Goal: Task Accomplishment & Management: Manage account settings

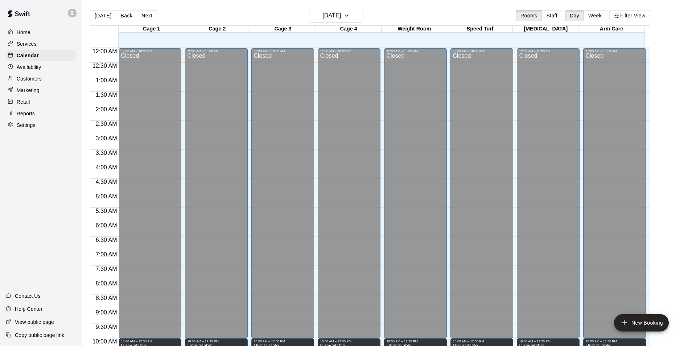
scroll to position [366, 0]
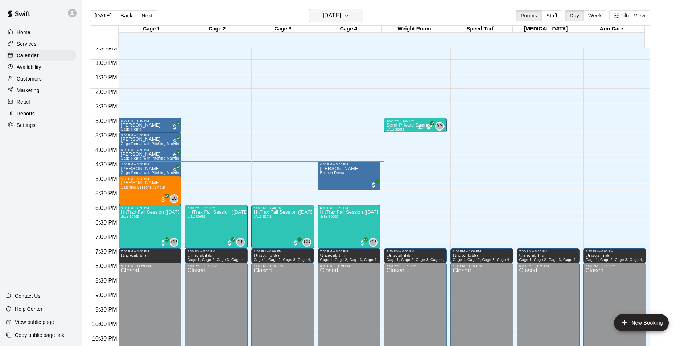
click at [350, 16] on icon "button" at bounding box center [347, 15] width 6 height 9
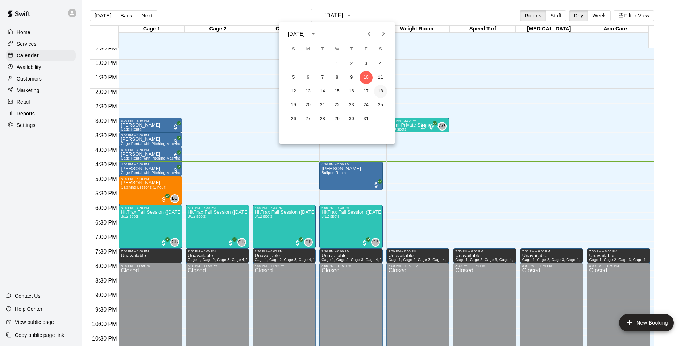
click at [381, 90] on button "18" at bounding box center [380, 91] width 13 height 13
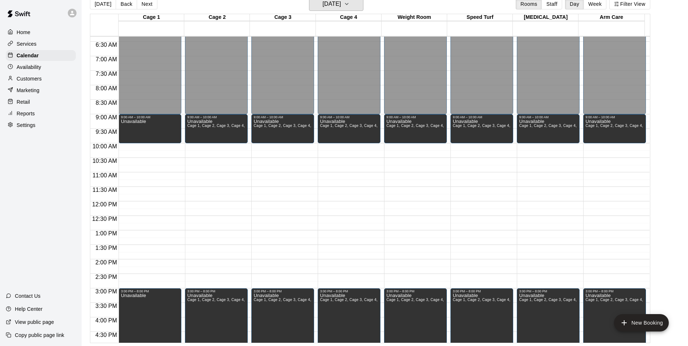
scroll to position [184, 0]
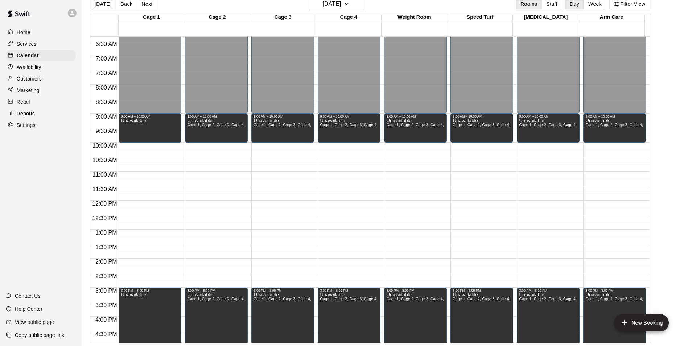
click at [154, 148] on div "12:00 AM – 9:00 AM Closed 9:00 AM – 10:00 AM Unavailable 3:00 PM – 8:00 PM Unav…" at bounding box center [150, 200] width 63 height 696
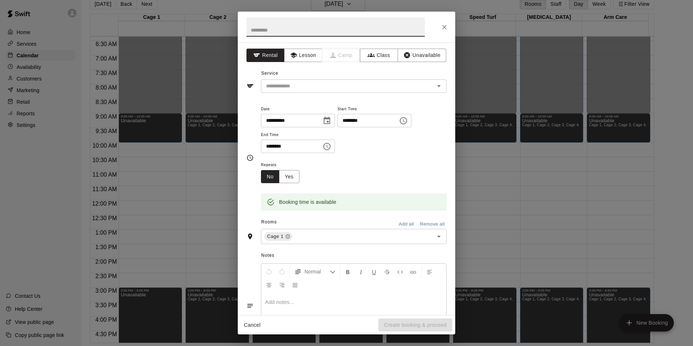
click at [270, 57] on button "Rental" at bounding box center [266, 55] width 38 height 13
click at [267, 29] on input "text" at bounding box center [336, 26] width 178 height 19
type input "******"
click at [348, 72] on div "Service ​" at bounding box center [347, 80] width 200 height 25
click at [288, 85] on input "text" at bounding box center [343, 86] width 160 height 9
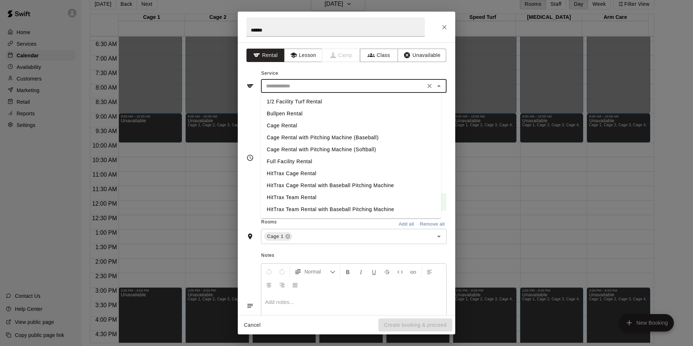
click at [322, 137] on li "Cage Rental with Pitching Machine (Baseball)" at bounding box center [351, 138] width 180 height 12
type input "**********"
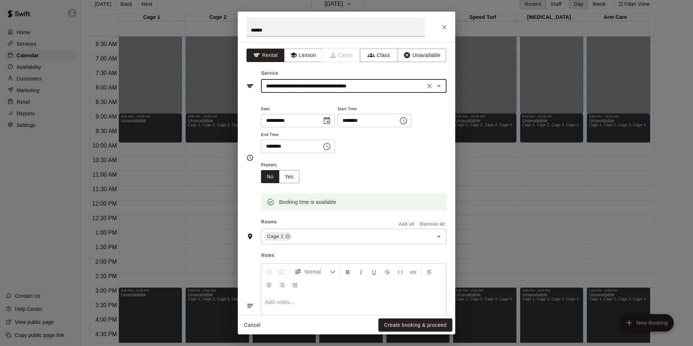
click at [387, 145] on div "**********" at bounding box center [354, 128] width 186 height 49
click at [405, 323] on button "Create booking & proceed" at bounding box center [416, 324] width 74 height 13
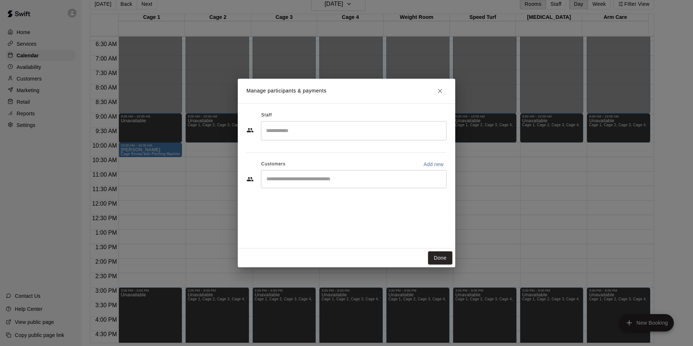
click at [308, 178] on input "Start typing to search customers..." at bounding box center [353, 179] width 179 height 7
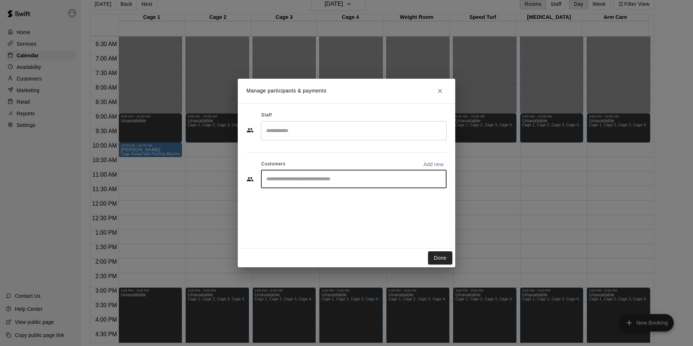
click at [308, 178] on input "Start typing to search customers..." at bounding box center [353, 179] width 179 height 7
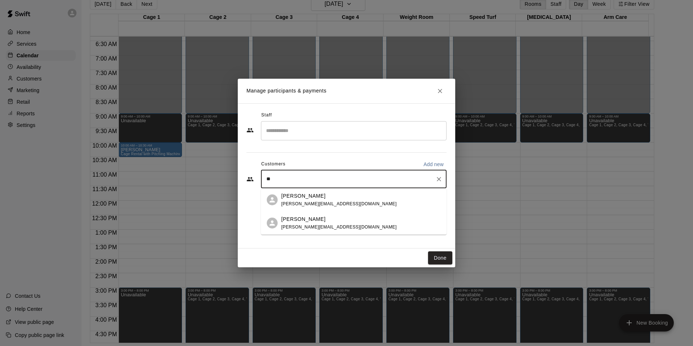
type input "*"
type input "******"
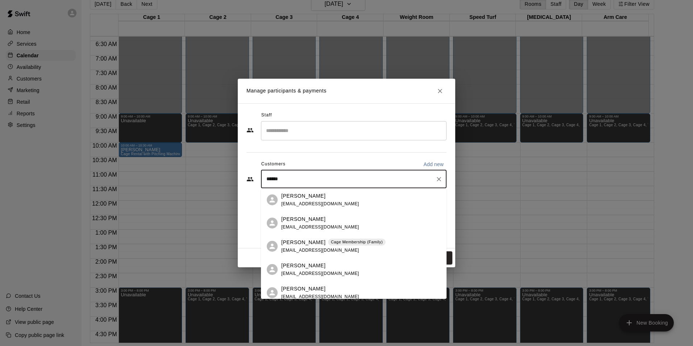
click at [300, 200] on div "[PERSON_NAME] [EMAIL_ADDRESS][DOMAIN_NAME]" at bounding box center [320, 200] width 78 height 16
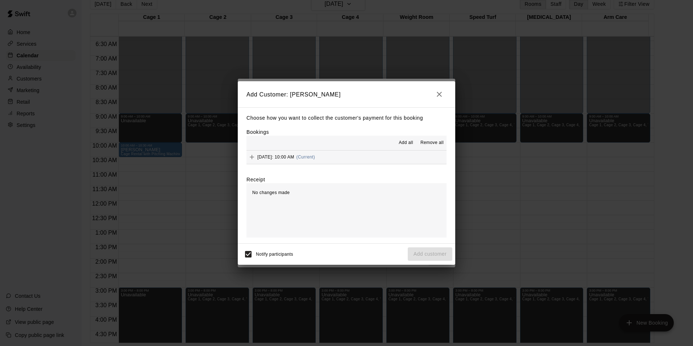
click at [292, 158] on span "[DATE]: 10:00 AM" at bounding box center [275, 156] width 37 height 5
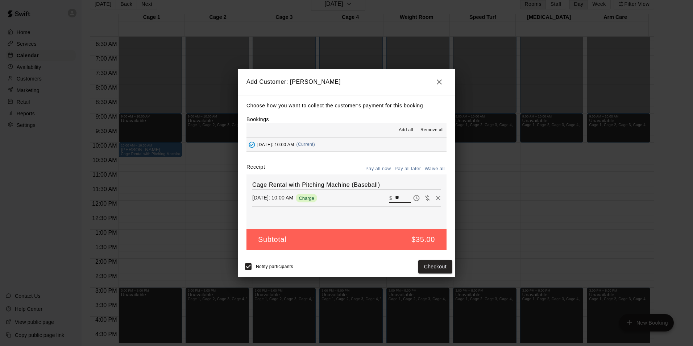
click at [395, 197] on input "**" at bounding box center [403, 197] width 16 height 9
click at [355, 156] on div "Choose how you want to collect the customer's payment for this booking Bookings…" at bounding box center [347, 175] width 218 height 161
click at [441, 269] on button "Checkout" at bounding box center [435, 266] width 34 height 13
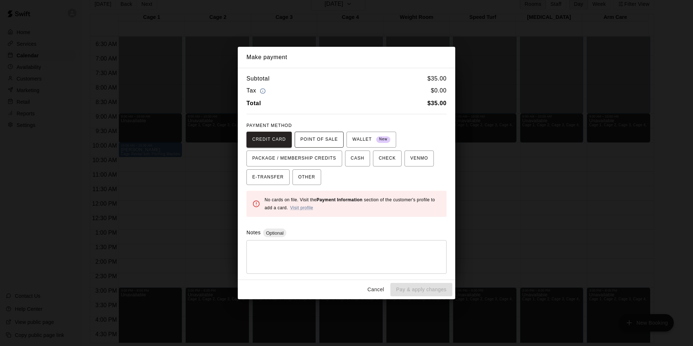
click at [317, 141] on span "POINT OF SALE" at bounding box center [319, 140] width 37 height 12
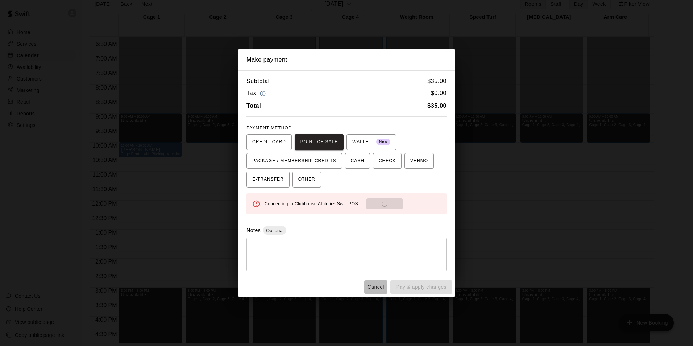
click at [376, 285] on button "Cancel" at bounding box center [375, 286] width 23 height 13
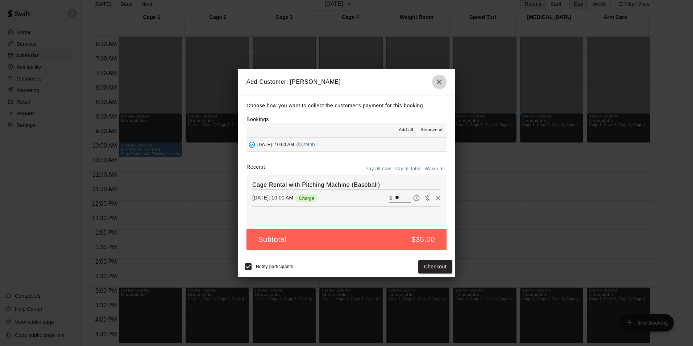
click at [439, 80] on icon "button" at bounding box center [439, 82] width 9 height 9
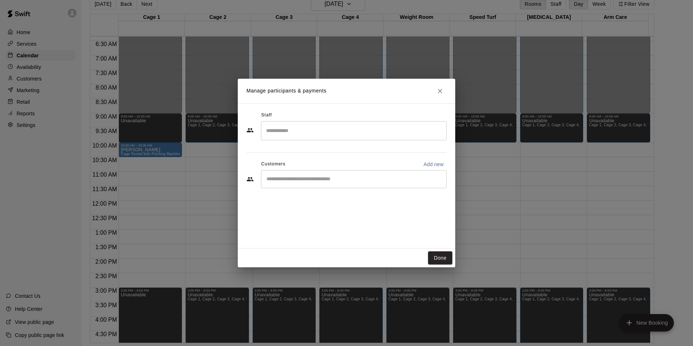
click at [149, 240] on div "Manage participants & payments Staff ​ Customers Add new ​ Done" at bounding box center [346, 173] width 693 height 346
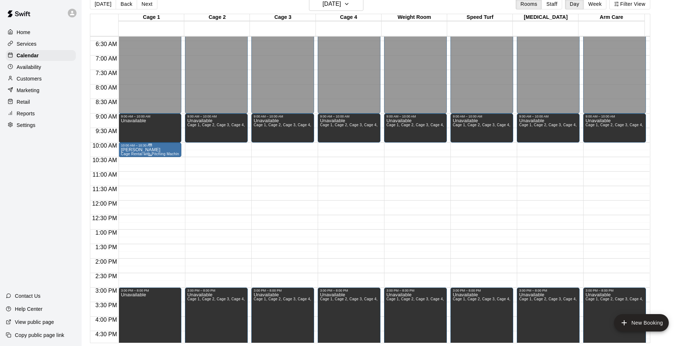
click at [158, 149] on div "[PERSON_NAME] Cage Rental with Pitching Machine (Baseball)" at bounding box center [150, 320] width 58 height 346
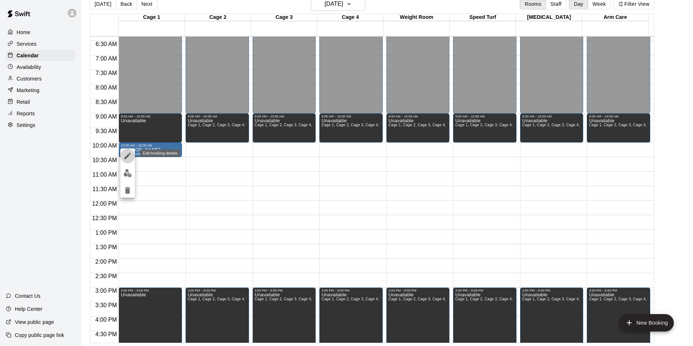
click at [127, 154] on icon "edit" at bounding box center [127, 156] width 9 height 9
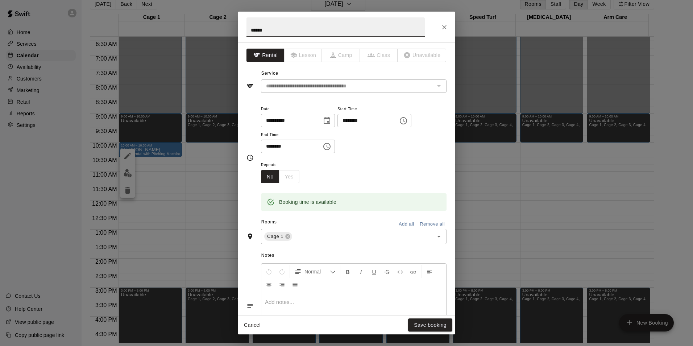
click at [249, 29] on input "******" at bounding box center [336, 26] width 178 height 19
type input "**********"
click at [432, 323] on button "Save booking" at bounding box center [430, 324] width 44 height 13
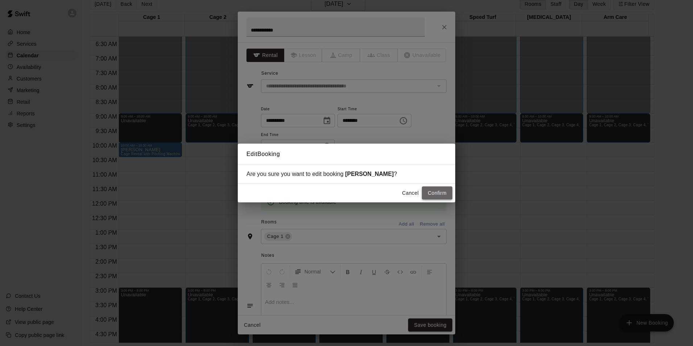
click at [445, 193] on button "Confirm" at bounding box center [437, 192] width 30 height 13
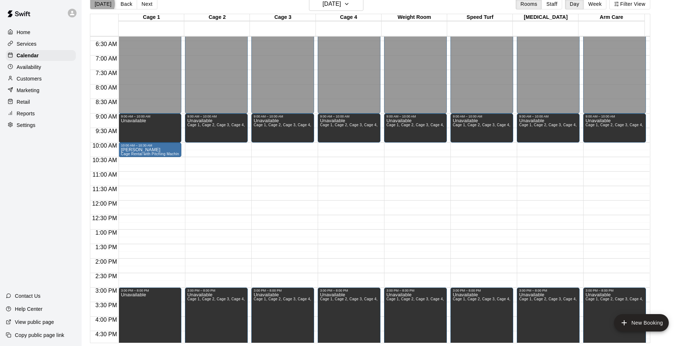
click at [99, 4] on button "[DATE]" at bounding box center [103, 4] width 26 height 11
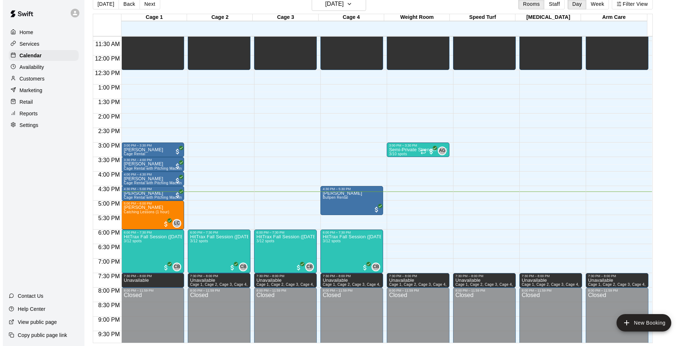
scroll to position [366, 0]
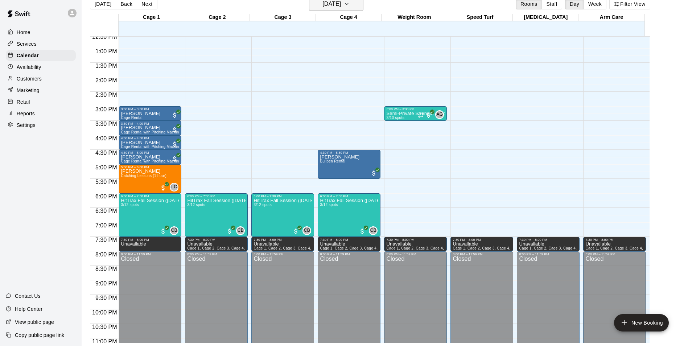
click at [350, 5] on icon "button" at bounding box center [347, 4] width 6 height 9
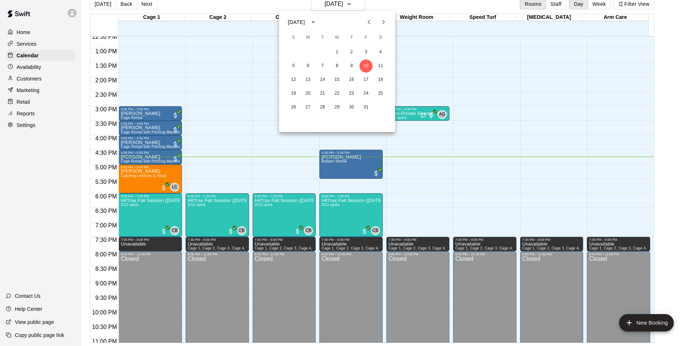
click at [383, 21] on icon "Next month" at bounding box center [383, 22] width 9 height 9
click at [339, 65] on button "5" at bounding box center [337, 65] width 13 height 13
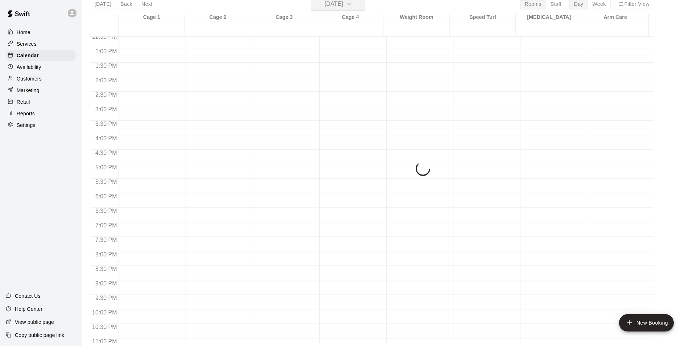
scroll to position [9, 0]
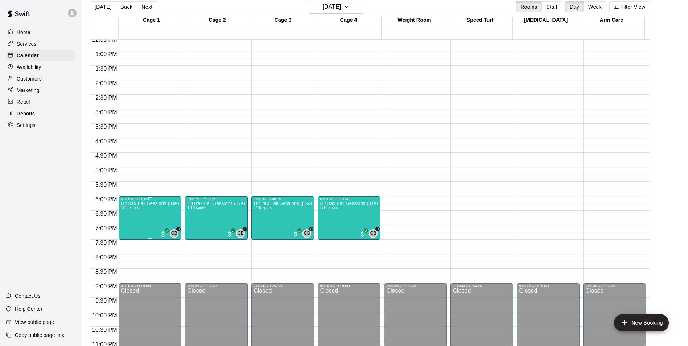
click at [129, 227] on img "edit" at bounding box center [128, 227] width 8 height 8
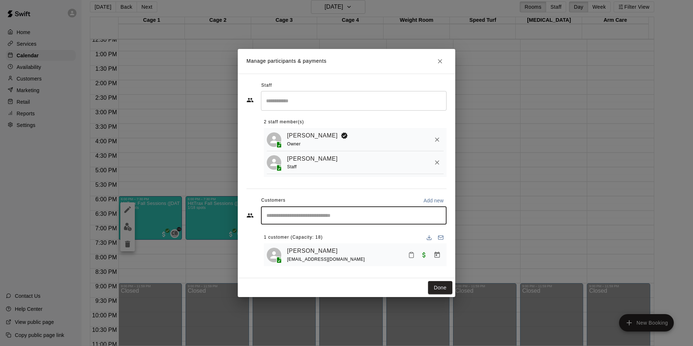
click at [304, 216] on input "Start typing to search customers..." at bounding box center [353, 215] width 179 height 7
type input "******"
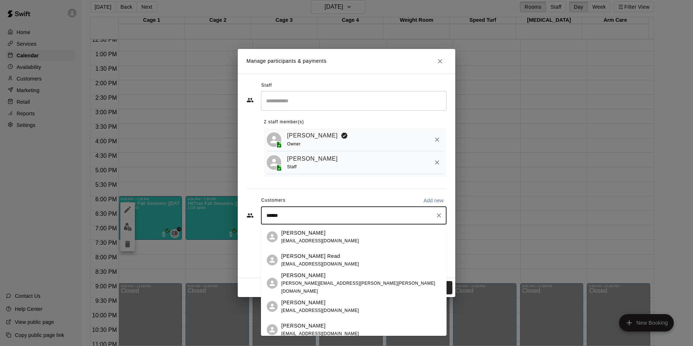
click at [310, 259] on p "[PERSON_NAME] Read" at bounding box center [310, 256] width 59 height 8
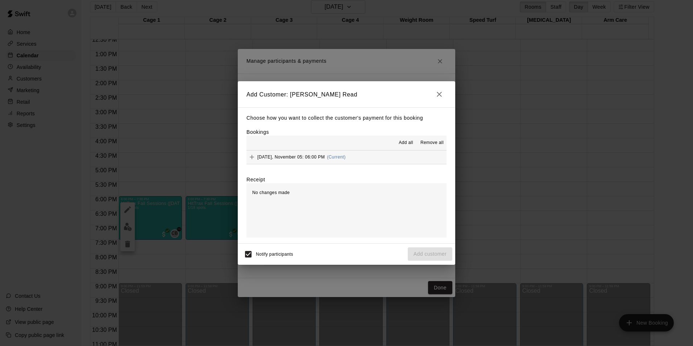
click at [307, 157] on span "[DATE], November 05: 06:00 PM" at bounding box center [290, 156] width 67 height 5
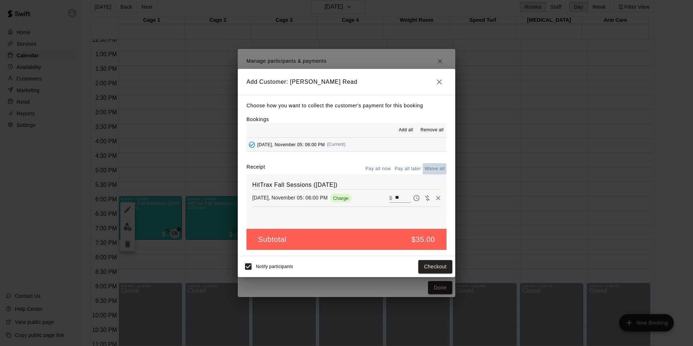
click at [432, 170] on button "Waive all" at bounding box center [435, 168] width 24 height 11
type input "*"
click at [436, 267] on button "Add customer" at bounding box center [430, 266] width 45 height 13
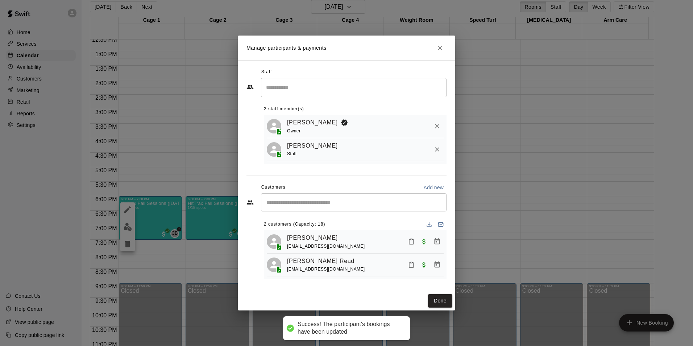
click at [325, 207] on div "​" at bounding box center [354, 202] width 186 height 18
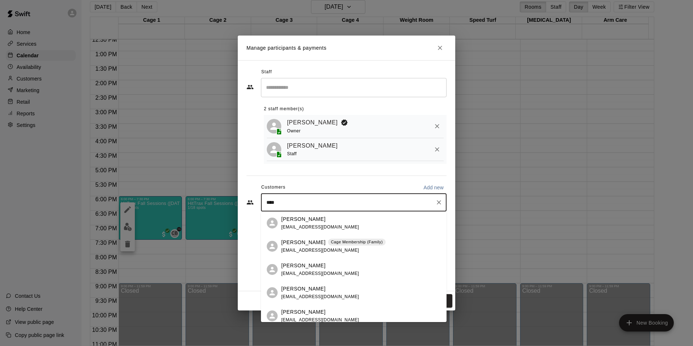
type input "*****"
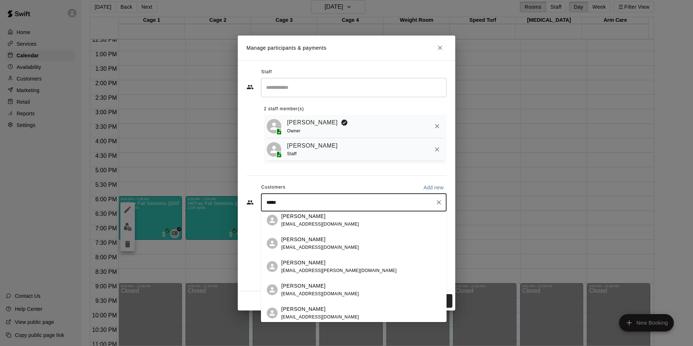
click at [307, 265] on p "[PERSON_NAME]" at bounding box center [303, 263] width 44 height 8
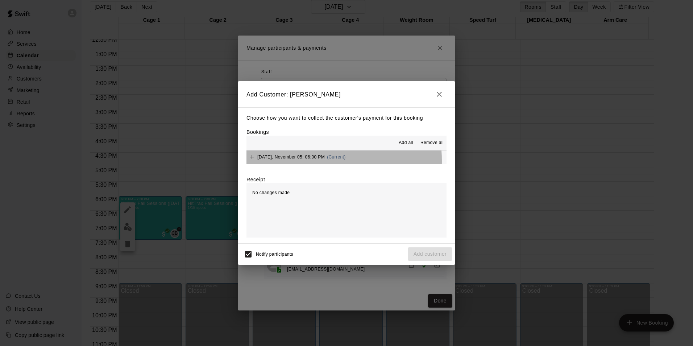
click at [300, 161] on div "[DATE], November 05: 06:00 PM (Current)" at bounding box center [296, 157] width 99 height 11
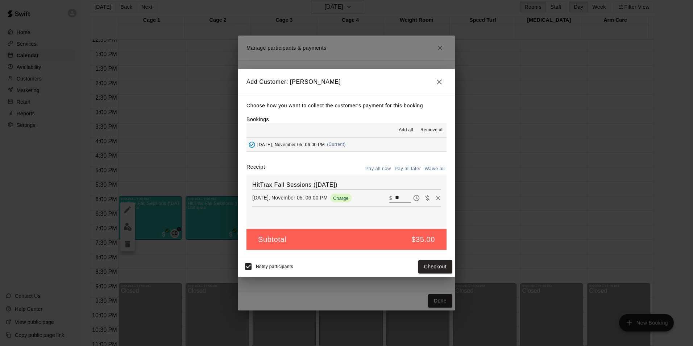
click at [433, 169] on button "Waive all" at bounding box center [435, 168] width 24 height 11
type input "*"
click at [439, 267] on button "Add customer" at bounding box center [430, 266] width 45 height 13
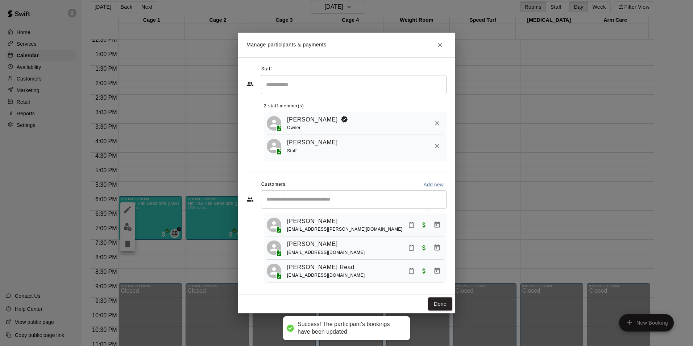
scroll to position [20, 0]
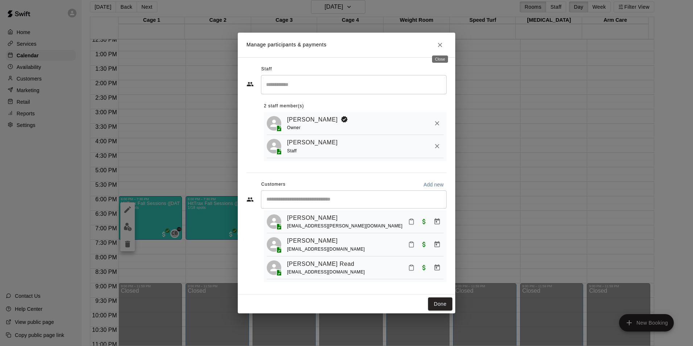
click at [440, 42] on icon "Close" at bounding box center [440, 44] width 7 height 7
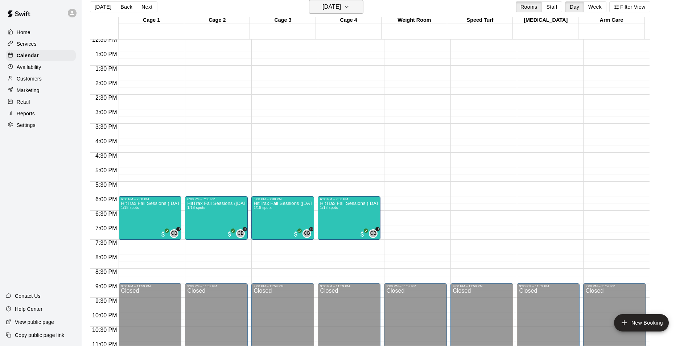
click at [322, 7] on h6 "[DATE]" at bounding box center [331, 7] width 18 height 10
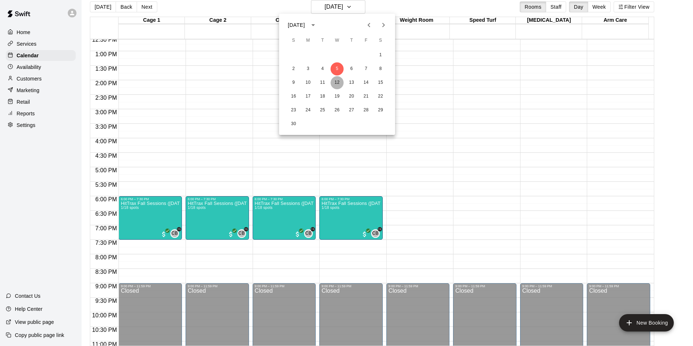
click at [335, 82] on button "12" at bounding box center [337, 82] width 13 height 13
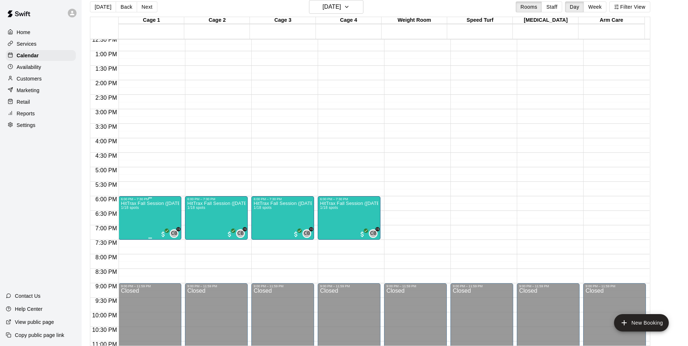
click at [129, 225] on img "edit" at bounding box center [128, 227] width 8 height 8
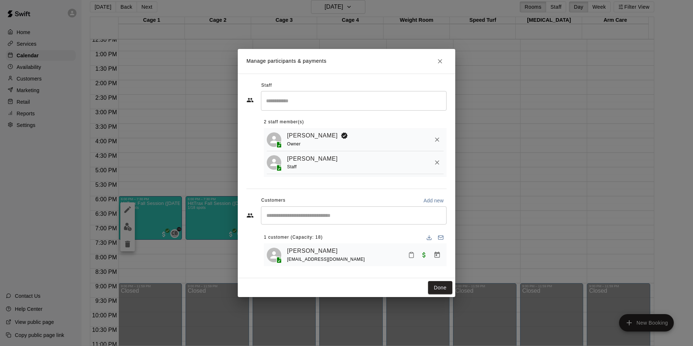
click at [309, 219] on input "Start typing to search customers..." at bounding box center [353, 215] width 179 height 7
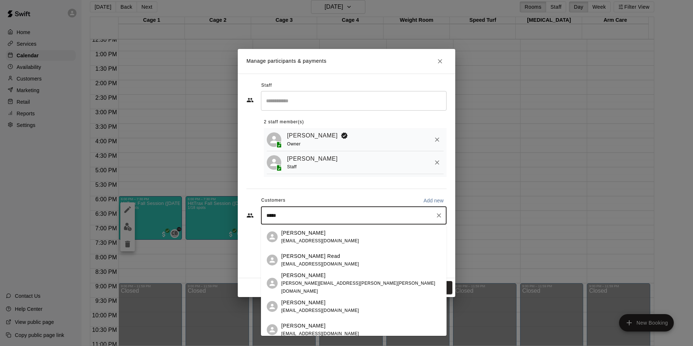
type input "******"
click at [301, 258] on p "[PERSON_NAME] Read" at bounding box center [310, 256] width 59 height 8
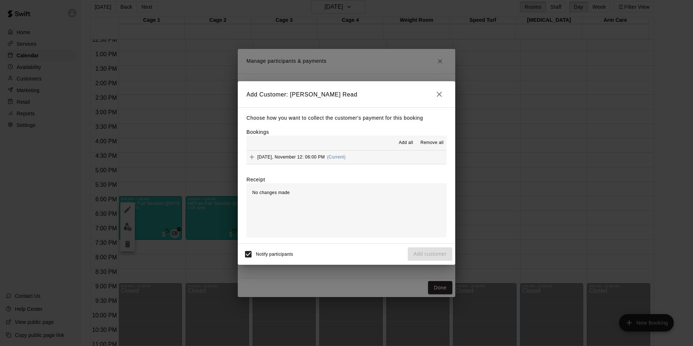
click at [290, 161] on div "[DATE], November 12: 06:00 PM (Current)" at bounding box center [296, 157] width 99 height 11
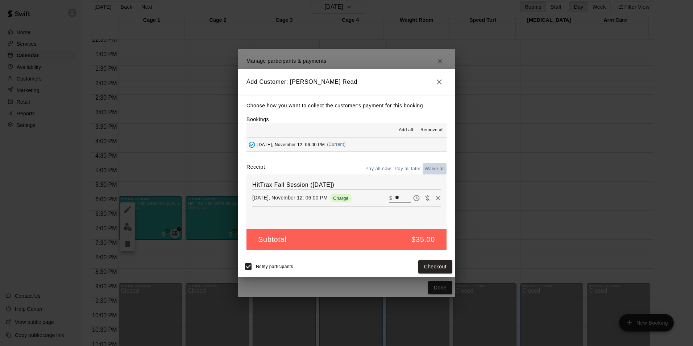
click at [430, 167] on button "Waive all" at bounding box center [435, 168] width 24 height 11
type input "*"
click at [427, 266] on button "Add customer" at bounding box center [430, 266] width 45 height 13
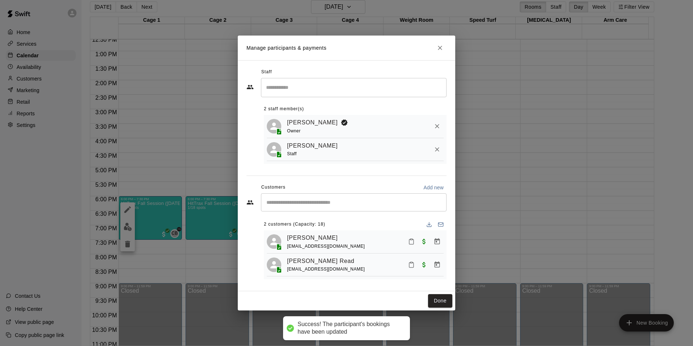
click at [311, 205] on input "Start typing to search customers..." at bounding box center [353, 202] width 179 height 7
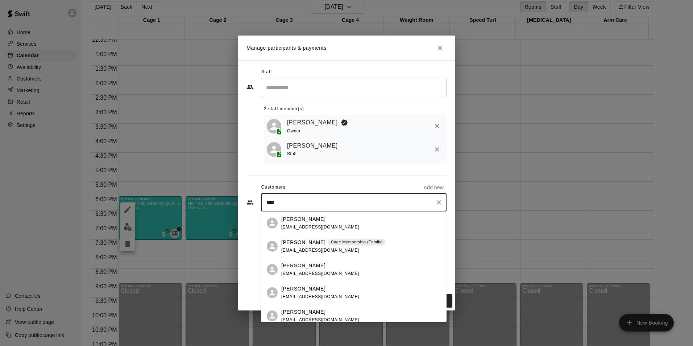
type input "*****"
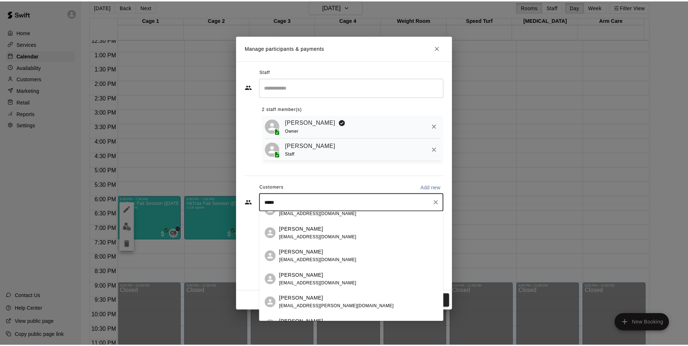
scroll to position [73, 0]
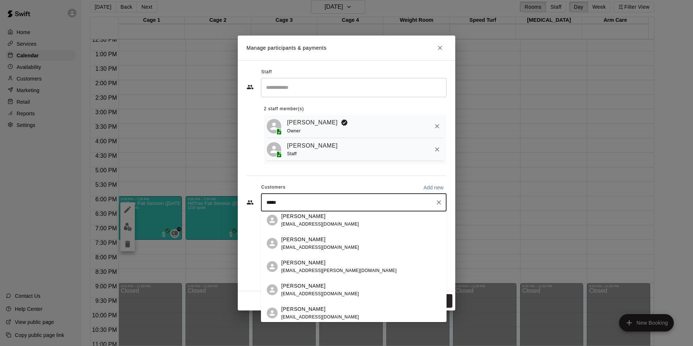
click at [298, 265] on p "[PERSON_NAME]" at bounding box center [303, 263] width 44 height 8
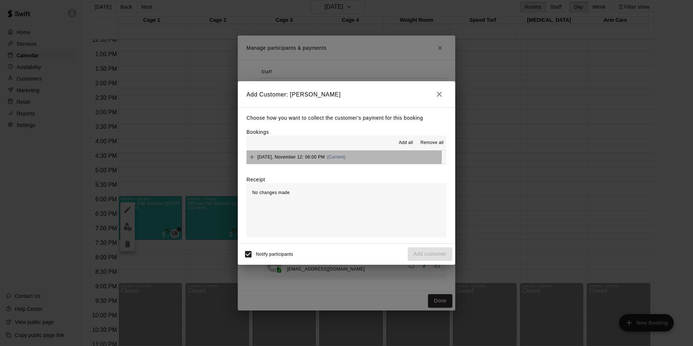
click at [305, 157] on span "[DATE], November 12: 06:00 PM" at bounding box center [290, 156] width 67 height 5
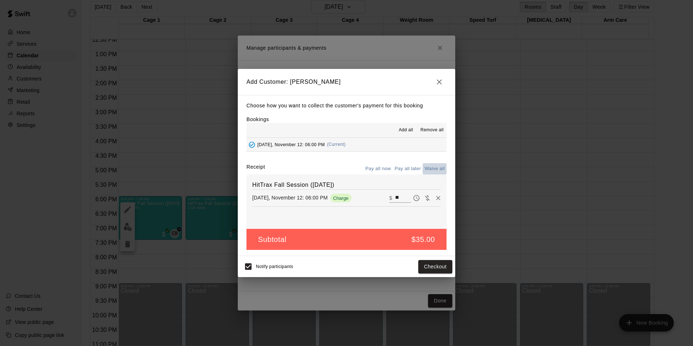
click at [436, 169] on button "Waive all" at bounding box center [435, 168] width 24 height 11
type input "*"
click at [440, 271] on button "Add customer" at bounding box center [430, 266] width 45 height 13
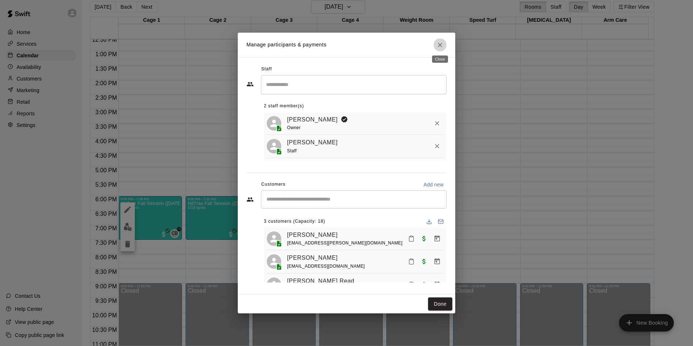
click at [441, 44] on icon "Close" at bounding box center [440, 44] width 7 height 7
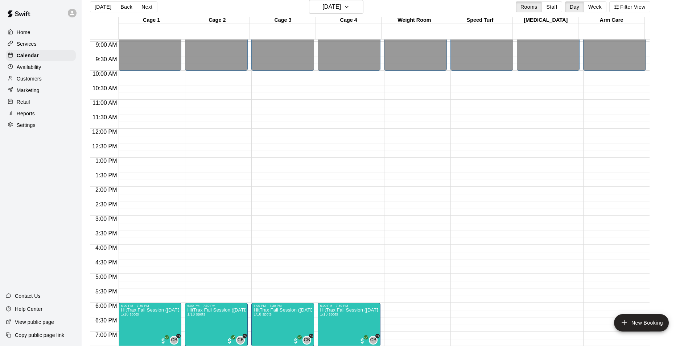
scroll to position [329, 0]
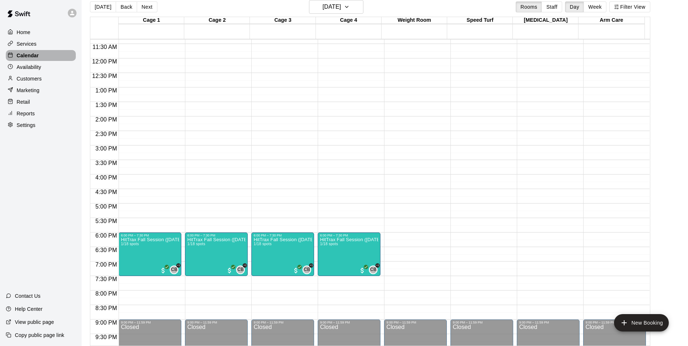
click at [34, 55] on p "Calendar" at bounding box center [28, 55] width 22 height 7
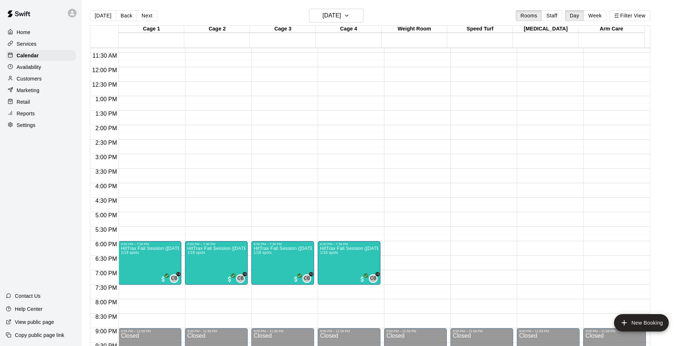
scroll to position [366, 0]
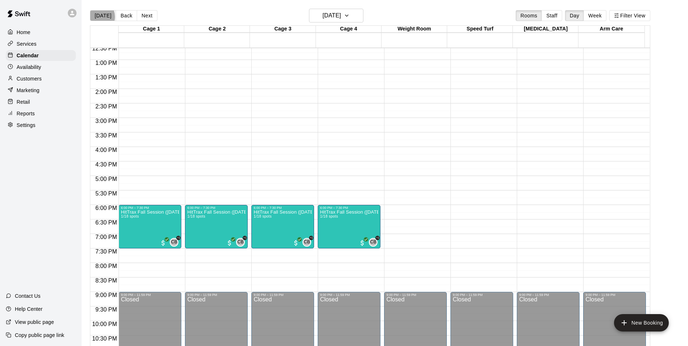
click at [97, 16] on button "[DATE]" at bounding box center [103, 15] width 26 height 11
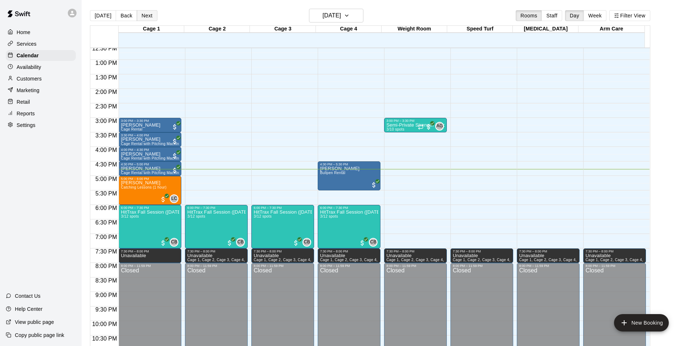
click at [142, 15] on button "Next" at bounding box center [147, 15] width 20 height 11
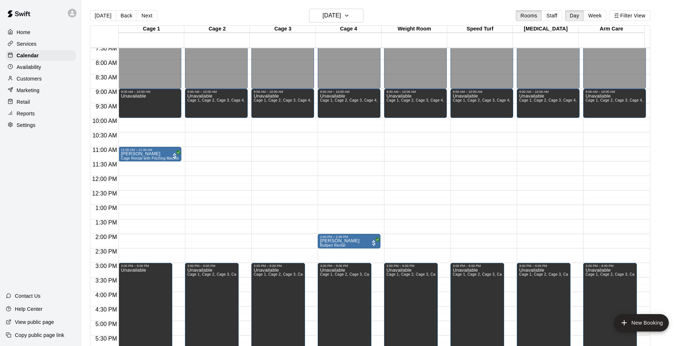
scroll to position [184, 0]
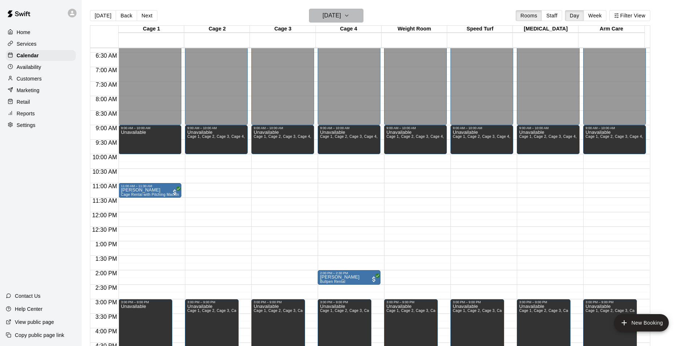
click at [356, 14] on button "[DATE]" at bounding box center [336, 16] width 54 height 14
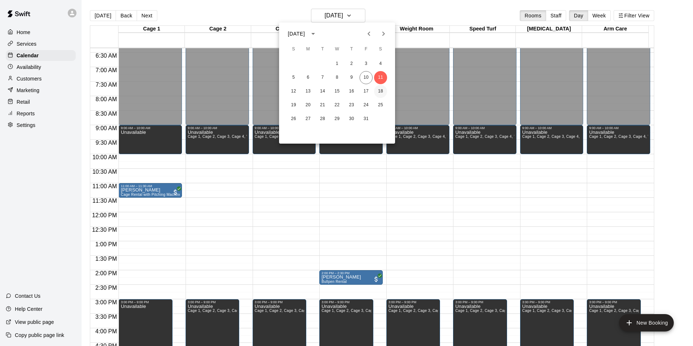
click at [379, 91] on button "18" at bounding box center [380, 91] width 13 height 13
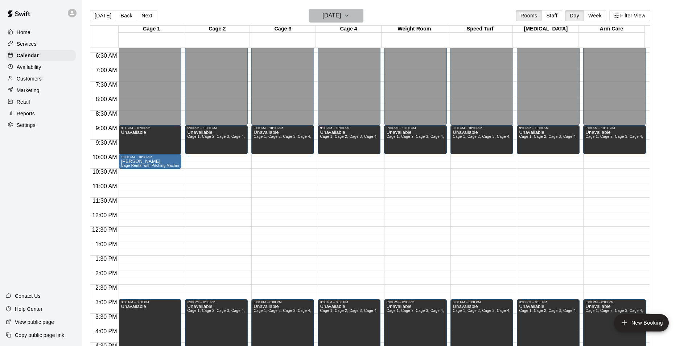
click at [350, 16] on icon "button" at bounding box center [347, 15] width 6 height 9
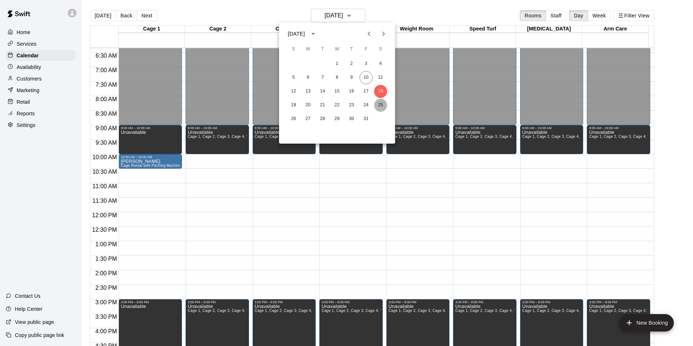
click at [382, 106] on button "25" at bounding box center [380, 105] width 13 height 13
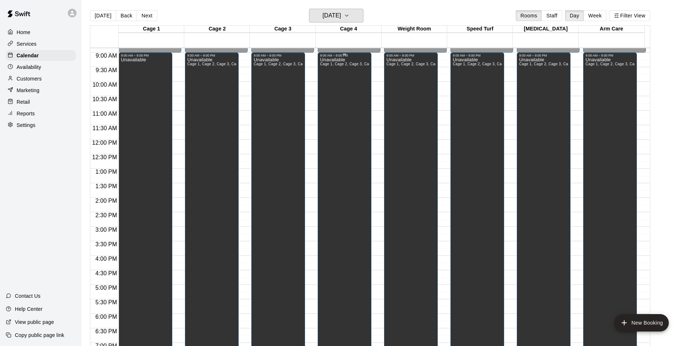
scroll to position [220, 0]
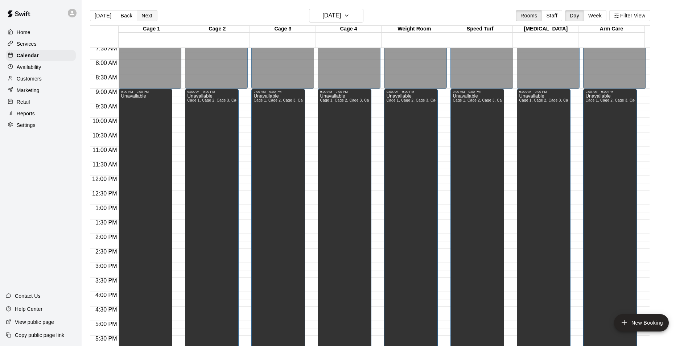
click at [146, 18] on button "Next" at bounding box center [147, 15] width 20 height 11
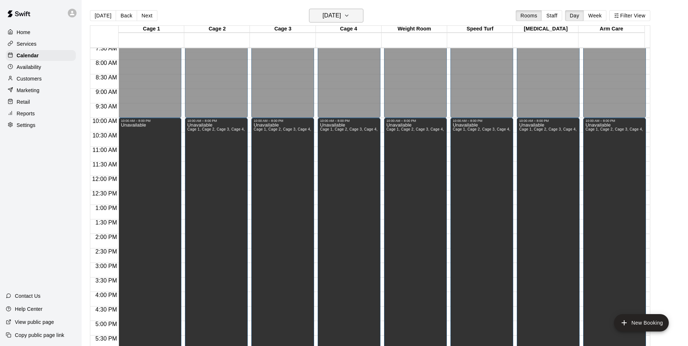
click at [350, 16] on icon "button" at bounding box center [347, 15] width 6 height 9
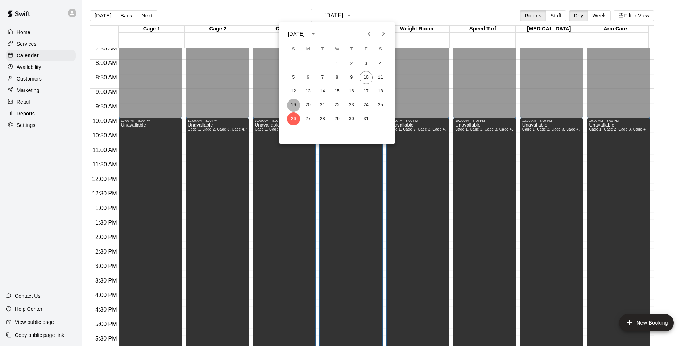
click at [296, 102] on button "19" at bounding box center [293, 105] width 13 height 13
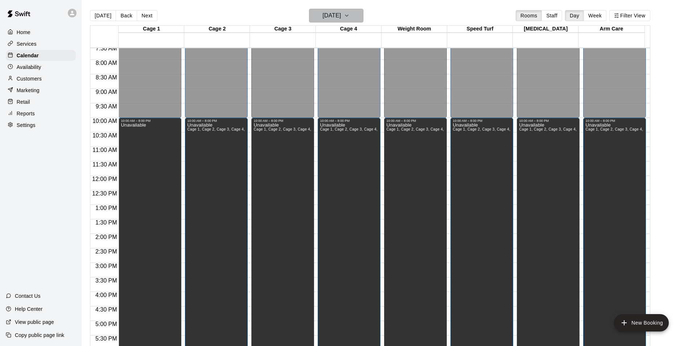
click at [350, 14] on icon "button" at bounding box center [347, 15] width 6 height 9
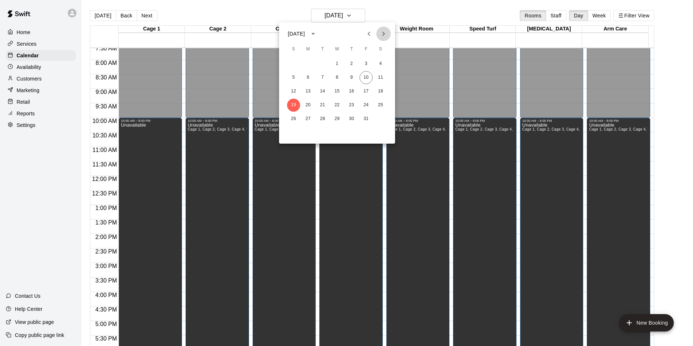
click at [383, 36] on icon "Next month" at bounding box center [384, 34] width 3 height 4
click at [380, 62] on button "1" at bounding box center [380, 63] width 13 height 13
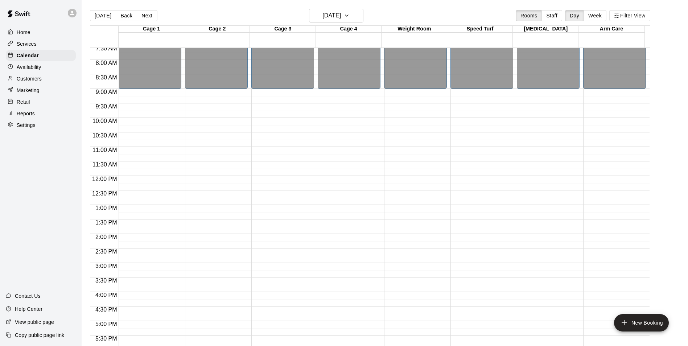
click at [150, 92] on div "12:00 AM – 9:00 AM Closed 8:00 PM – 11:59 PM Closed" at bounding box center [150, 176] width 63 height 696
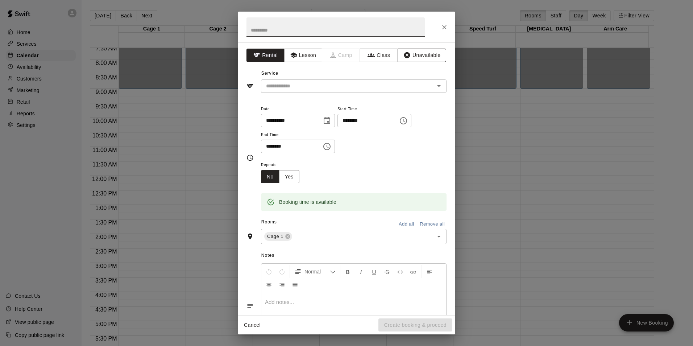
click at [409, 53] on button "Unavailable" at bounding box center [422, 55] width 49 height 13
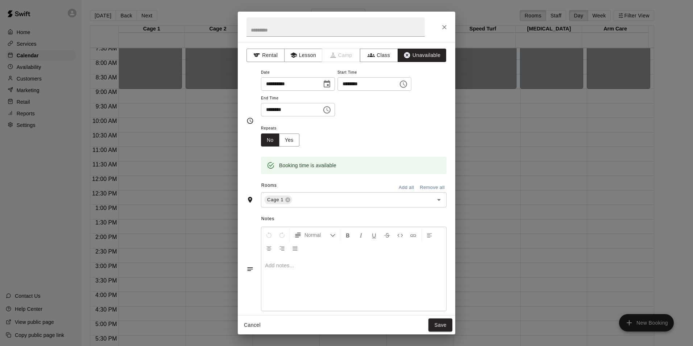
click at [271, 108] on input "********" at bounding box center [289, 109] width 56 height 13
type input "********"
click at [309, 199] on input "text" at bounding box center [358, 199] width 130 height 9
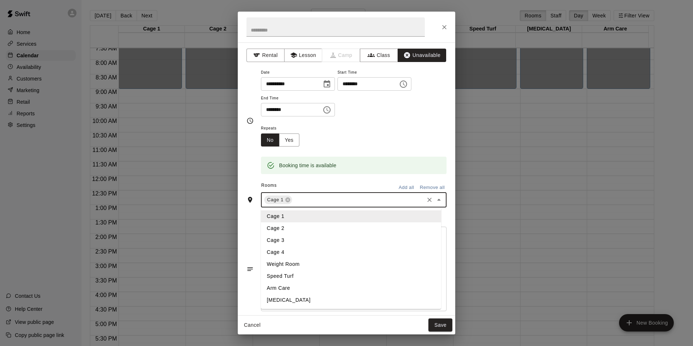
click at [307, 230] on li "Cage 2" at bounding box center [351, 228] width 180 height 12
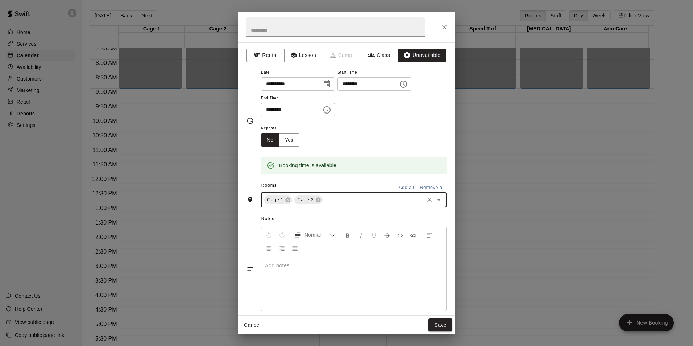
click at [324, 199] on input "text" at bounding box center [373, 199] width 99 height 9
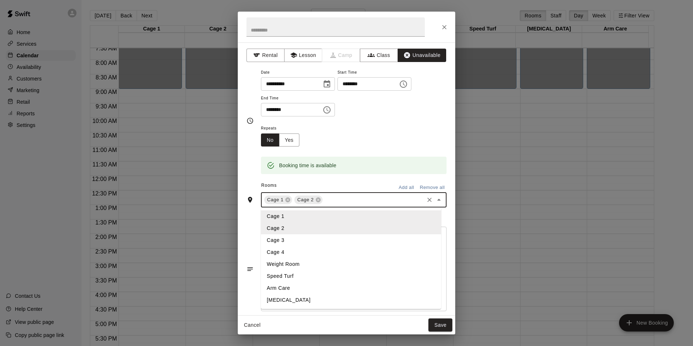
click at [298, 242] on li "Cage 3" at bounding box center [351, 240] width 180 height 12
click at [366, 202] on input "text" at bounding box center [388, 199] width 69 height 9
click at [301, 251] on li "Cage 4" at bounding box center [351, 252] width 180 height 12
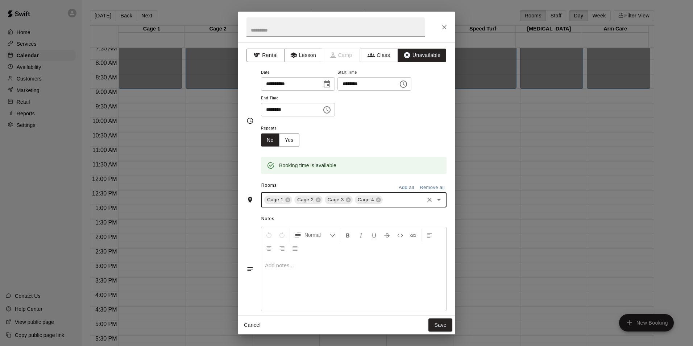
click at [380, 125] on div "Repeats No Yes" at bounding box center [354, 135] width 186 height 23
click at [438, 323] on button "Save" at bounding box center [441, 324] width 24 height 13
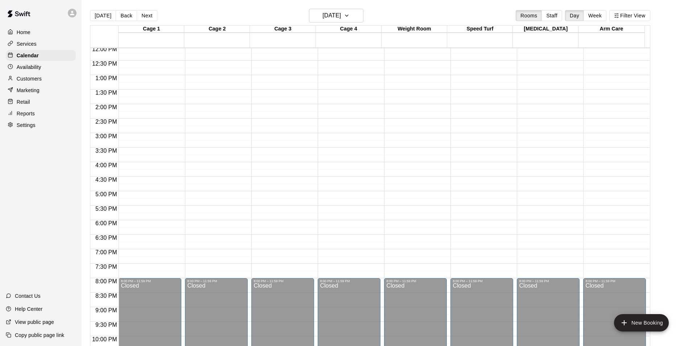
scroll to position [366, 0]
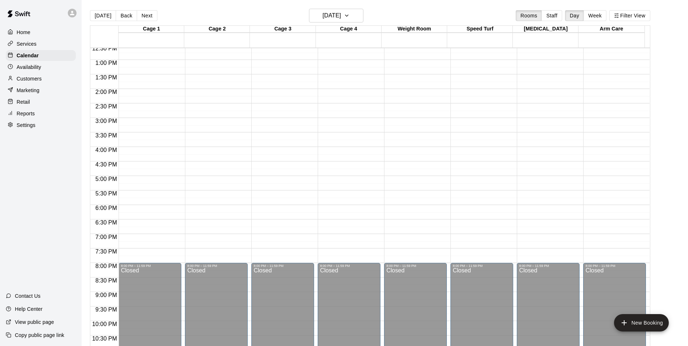
click at [131, 122] on div "12:00 AM – 9:00 AM Closed 9:00 AM – 10:00 AM Unavailable 8:00 PM – 11:59 PM Clo…" at bounding box center [150, 31] width 63 height 696
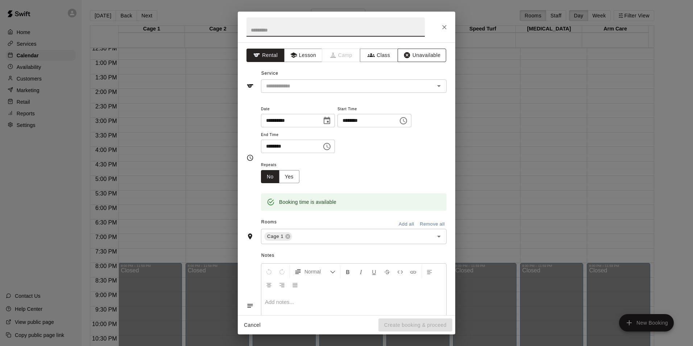
click at [419, 55] on button "Unavailable" at bounding box center [422, 55] width 49 height 13
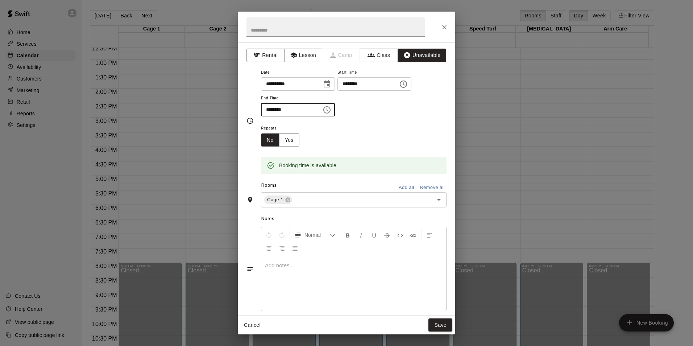
click at [270, 109] on input "********" at bounding box center [289, 109] width 56 height 13
type input "********"
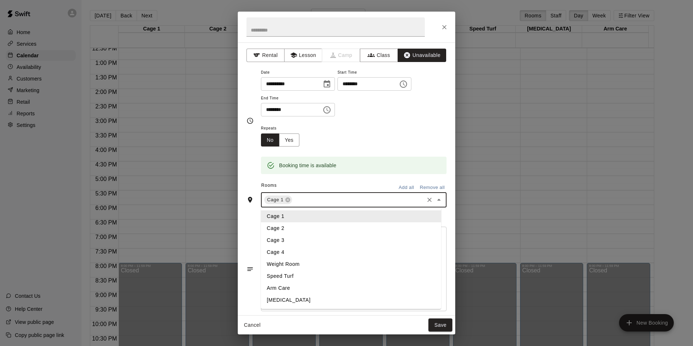
click at [337, 199] on input "text" at bounding box center [358, 199] width 130 height 9
click at [296, 230] on li "Cage 2" at bounding box center [351, 228] width 180 height 12
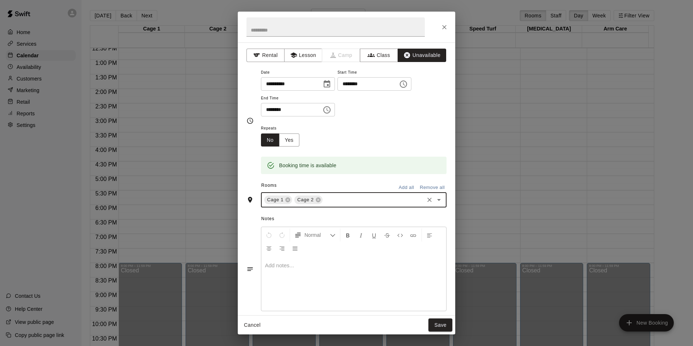
click at [339, 202] on input "text" at bounding box center [373, 199] width 99 height 9
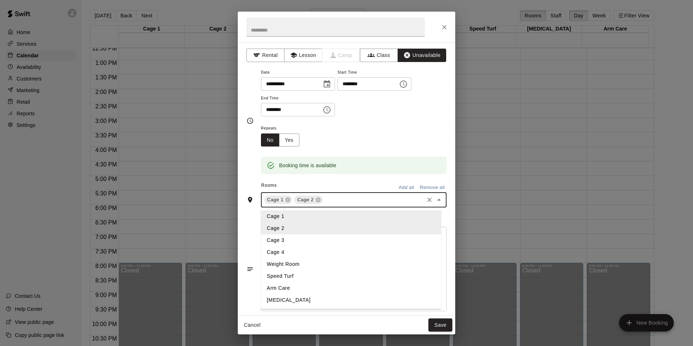
click at [301, 240] on li "Cage 3" at bounding box center [351, 240] width 180 height 12
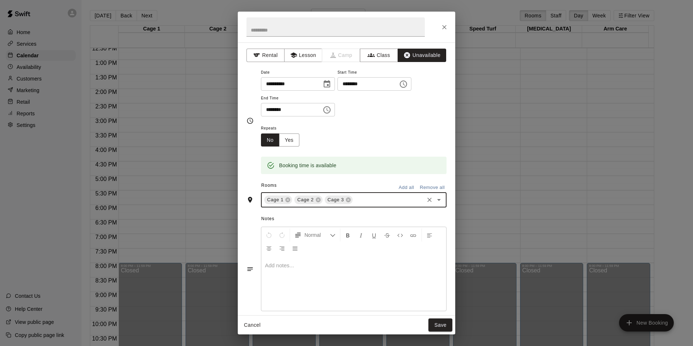
click at [368, 202] on input "text" at bounding box center [388, 199] width 69 height 9
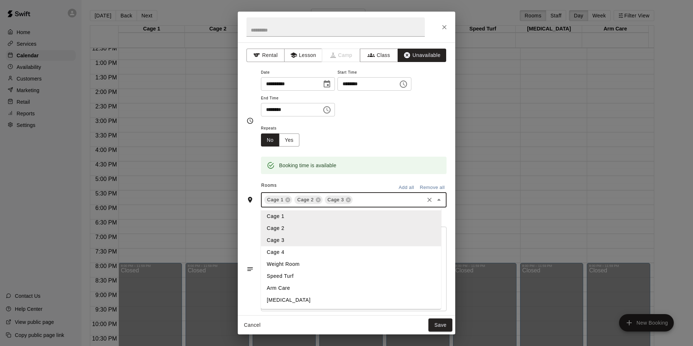
click at [296, 251] on li "Cage 4" at bounding box center [351, 252] width 180 height 12
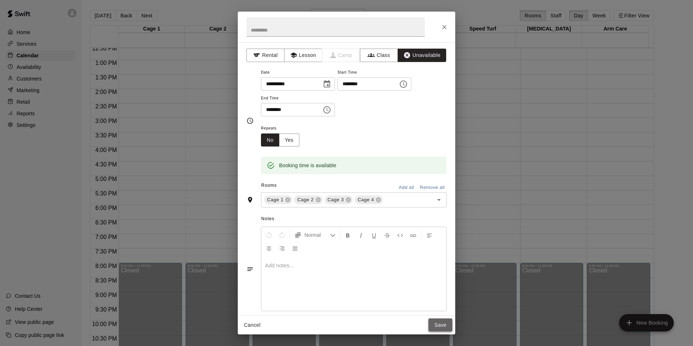
click at [443, 327] on button "Save" at bounding box center [441, 324] width 24 height 13
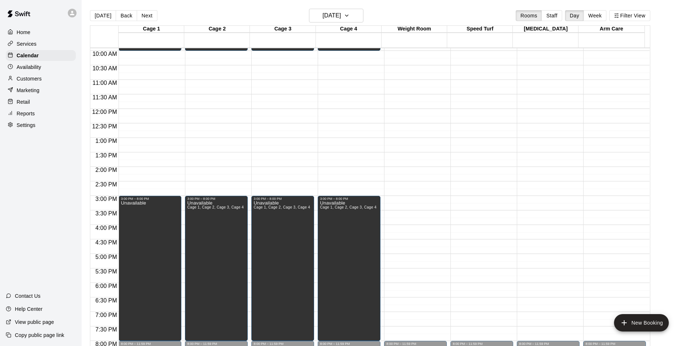
scroll to position [293, 0]
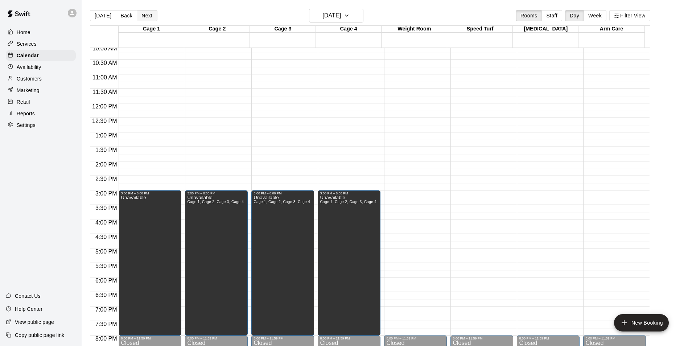
click at [150, 17] on button "Next" at bounding box center [147, 15] width 20 height 11
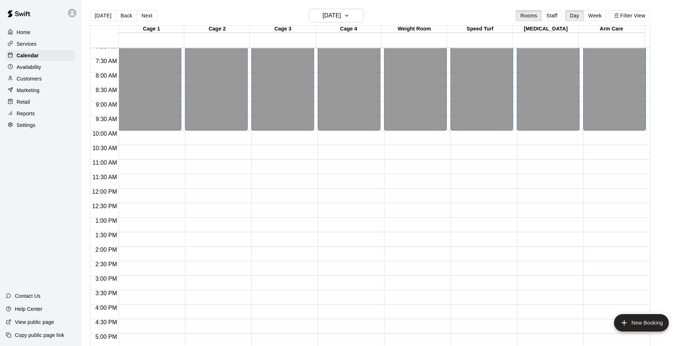
scroll to position [220, 0]
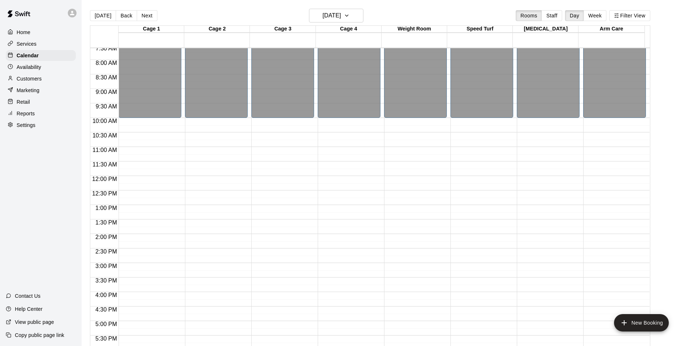
click at [144, 124] on div "12:00 AM – 10:00 AM Closed 7:00 PM – 11:59 PM Closed" at bounding box center [150, 190] width 63 height 725
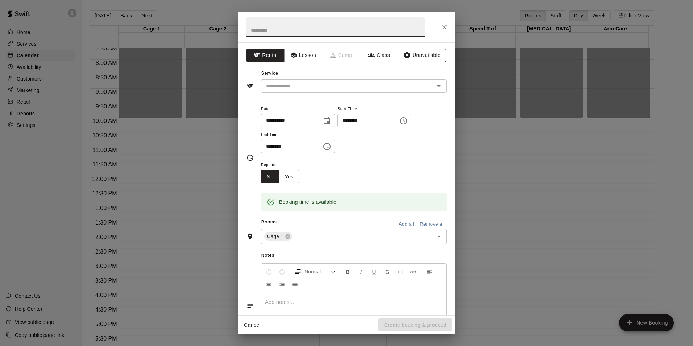
click at [416, 58] on button "Unavailable" at bounding box center [422, 55] width 49 height 13
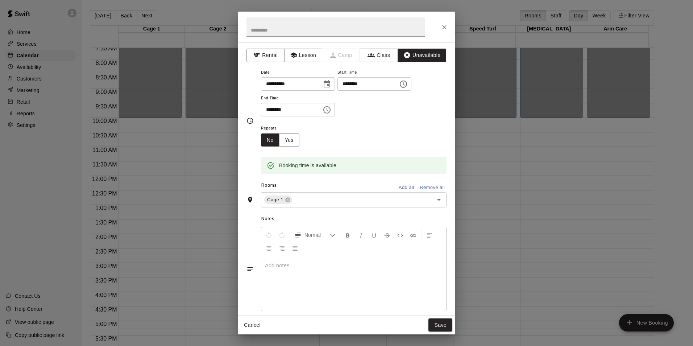
click at [269, 110] on input "********" at bounding box center [289, 109] width 56 height 13
type input "********"
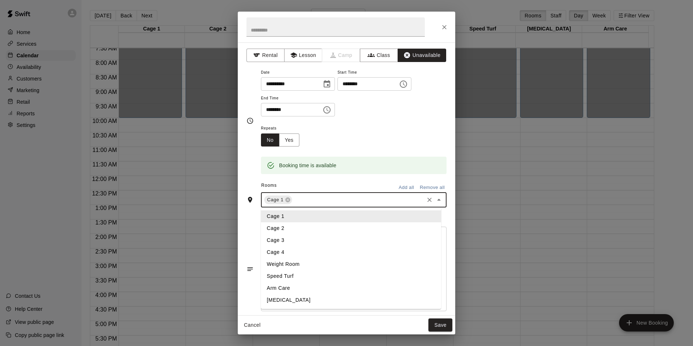
click at [323, 198] on input "text" at bounding box center [358, 199] width 130 height 9
click at [312, 227] on li "Cage 2" at bounding box center [351, 228] width 180 height 12
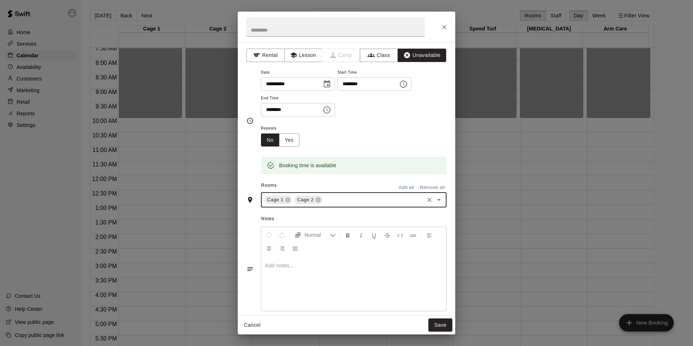
click at [330, 202] on input "text" at bounding box center [373, 199] width 99 height 9
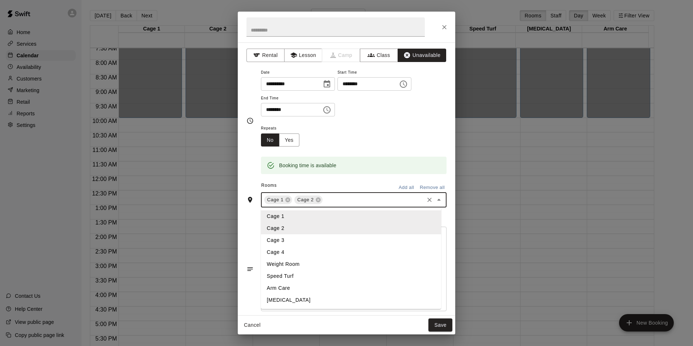
click at [298, 243] on li "Cage 3" at bounding box center [351, 240] width 180 height 12
click at [363, 201] on input "text" at bounding box center [388, 199] width 69 height 9
click at [301, 251] on li "Cage 4" at bounding box center [351, 252] width 180 height 12
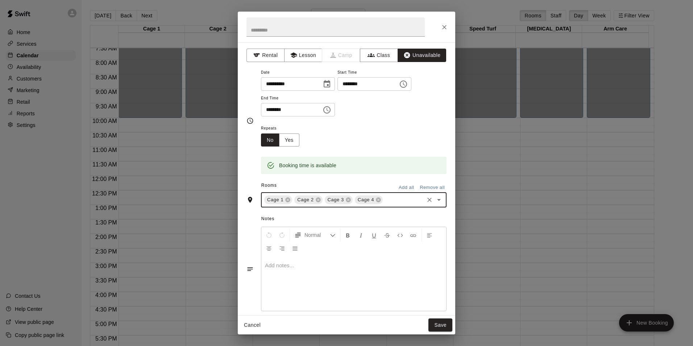
click at [435, 324] on button "Save" at bounding box center [441, 324] width 24 height 13
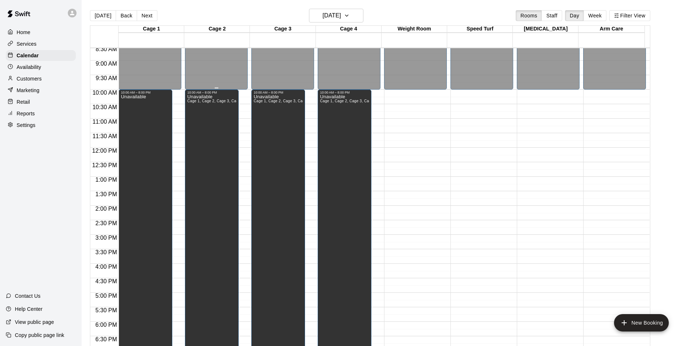
scroll to position [239, 0]
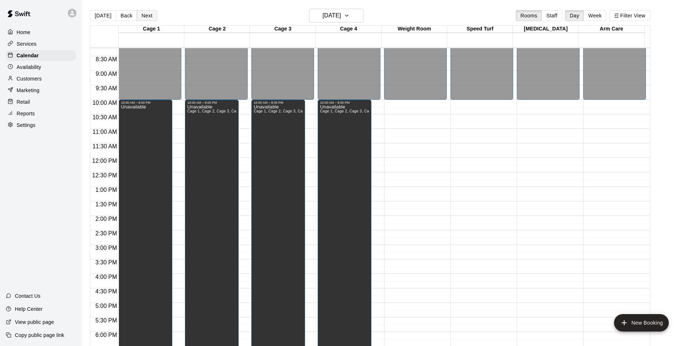
click at [149, 15] on button "Next" at bounding box center [147, 15] width 20 height 11
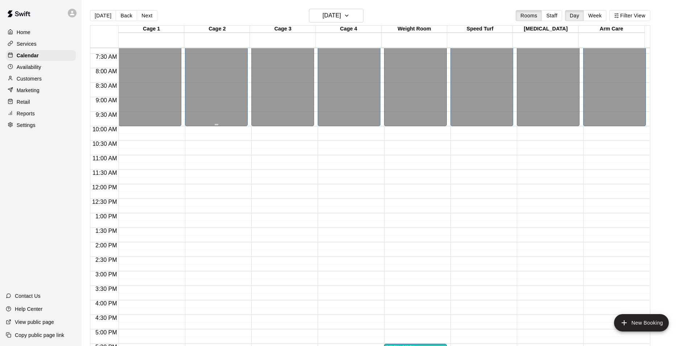
scroll to position [166, 0]
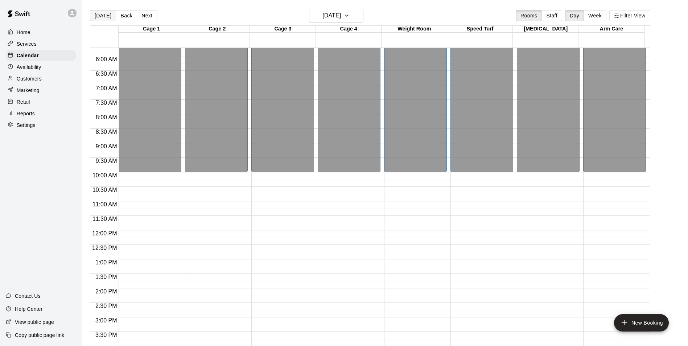
click at [101, 17] on button "[DATE]" at bounding box center [103, 15] width 26 height 11
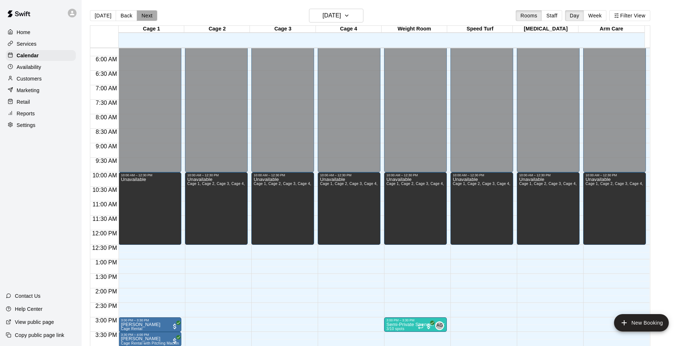
click at [146, 15] on button "Next" at bounding box center [147, 15] width 20 height 11
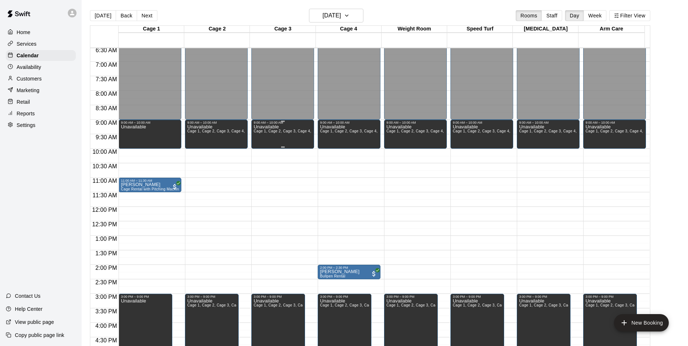
scroll to position [202, 0]
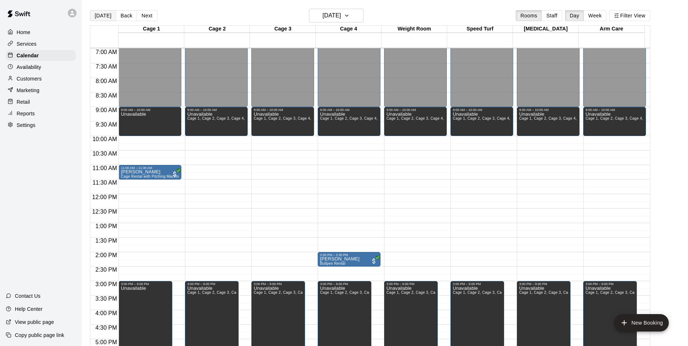
click at [106, 16] on button "[DATE]" at bounding box center [103, 15] width 26 height 11
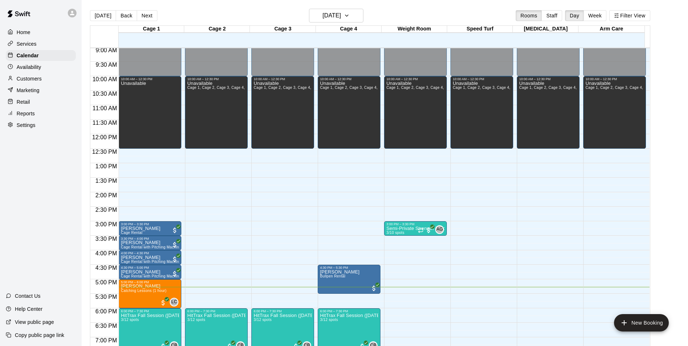
scroll to position [347, 0]
